Goal: Task Accomplishment & Management: Manage account settings

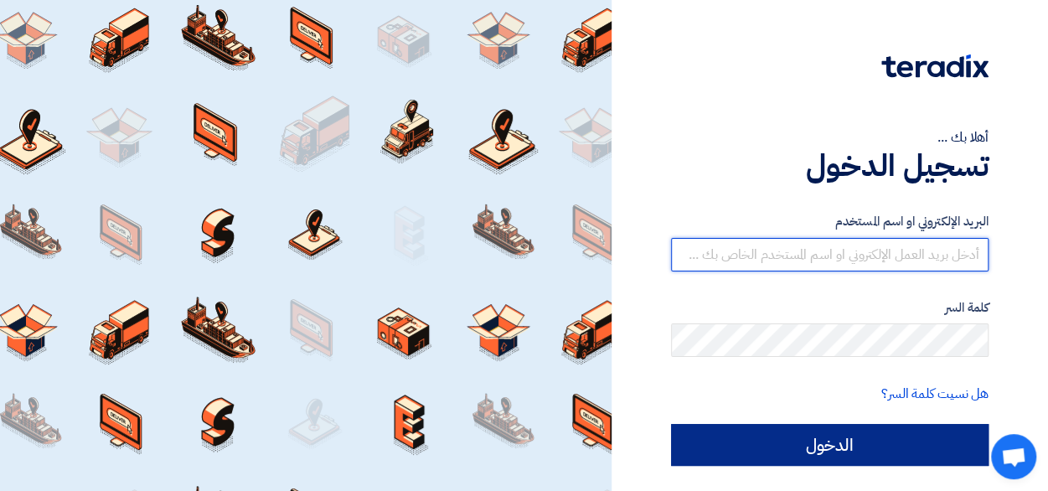
type input "[EMAIL_ADDRESS][DOMAIN_NAME]"
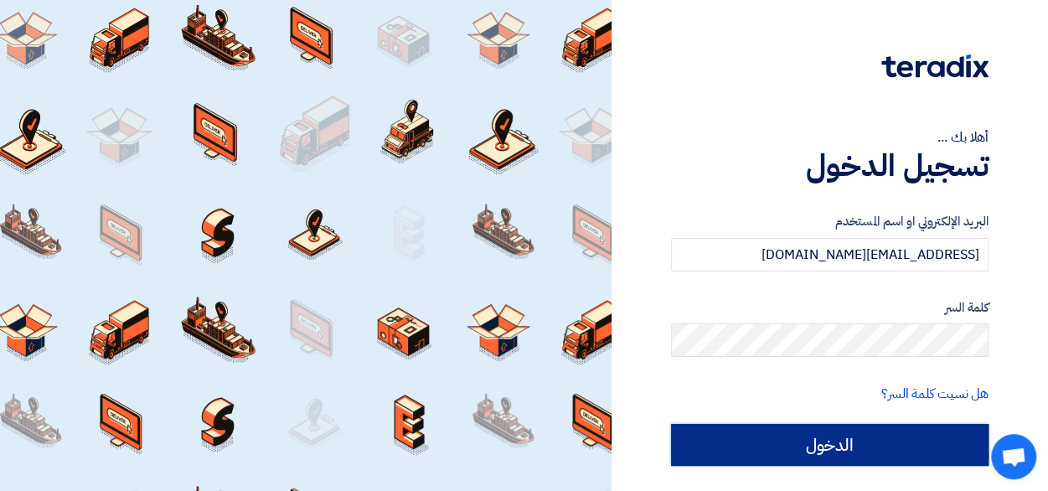
click at [825, 455] on input "الدخول" at bounding box center [830, 445] width 318 height 42
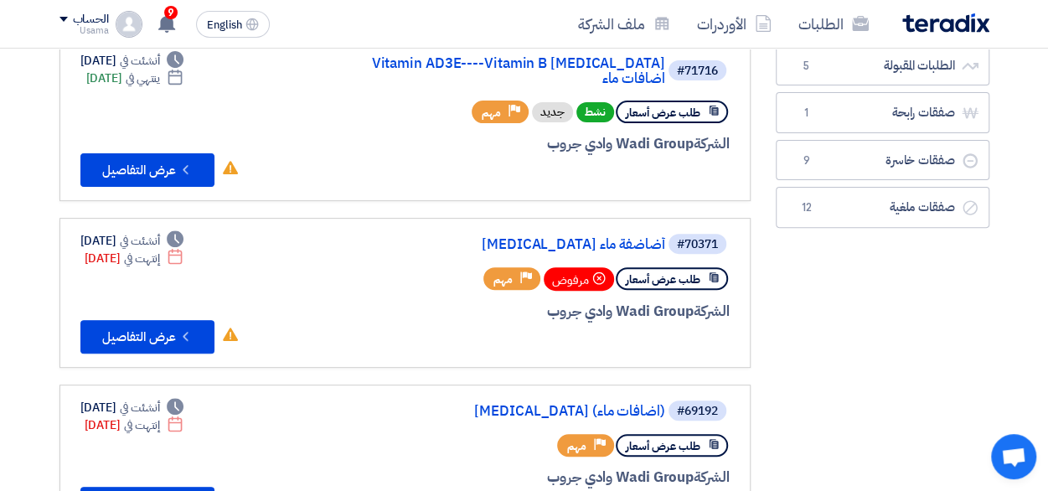
scroll to position [84, 0]
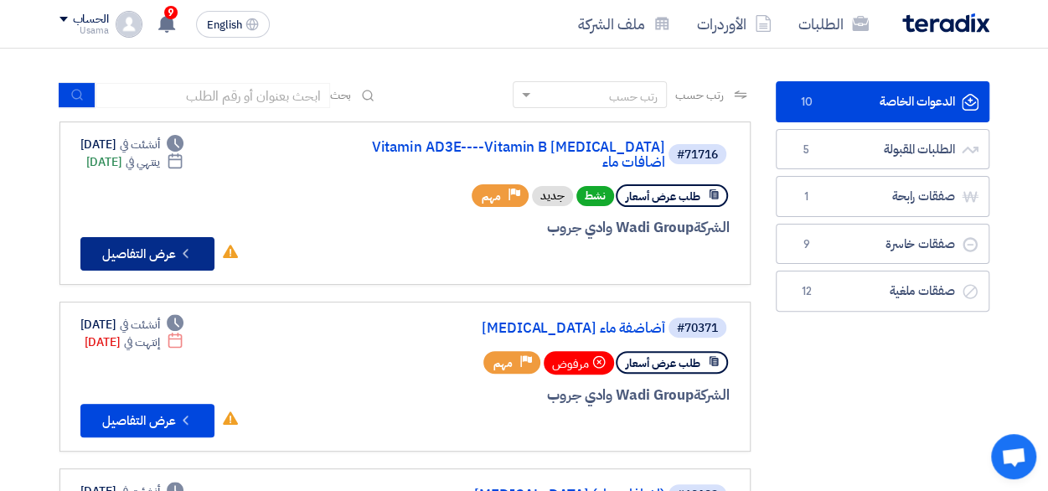
click at [146, 250] on button "Check details عرض التفاصيل" at bounding box center [147, 254] width 134 height 34
